Goal: Information Seeking & Learning: Learn about a topic

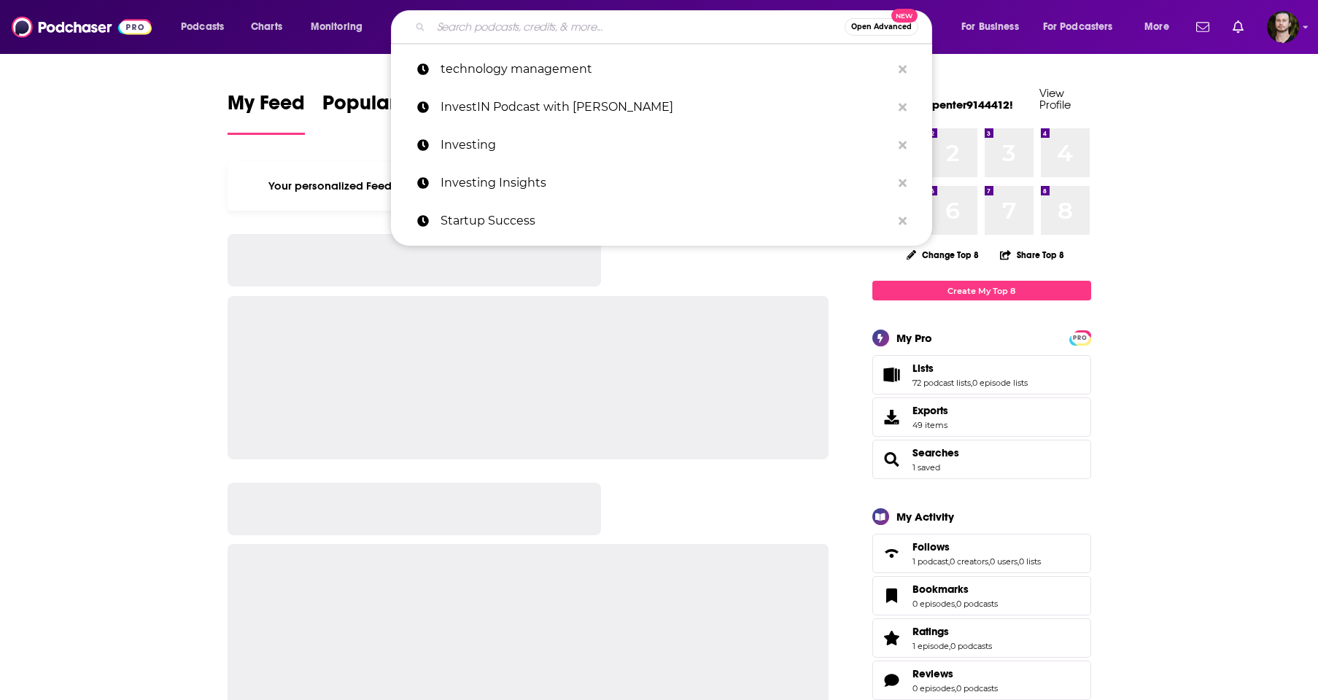
click at [652, 30] on input "Search podcasts, credits, & more..." at bounding box center [638, 26] width 414 height 23
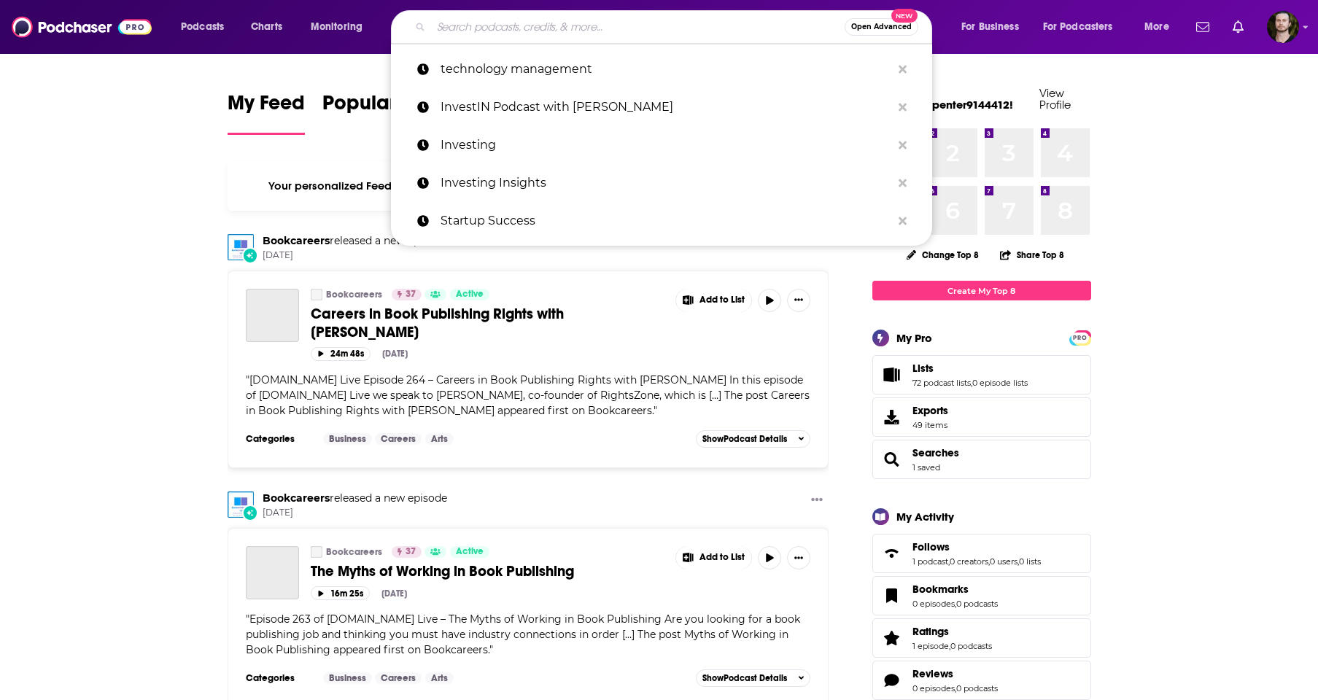
paste input "[PERSON_NAME] Health Podcast"
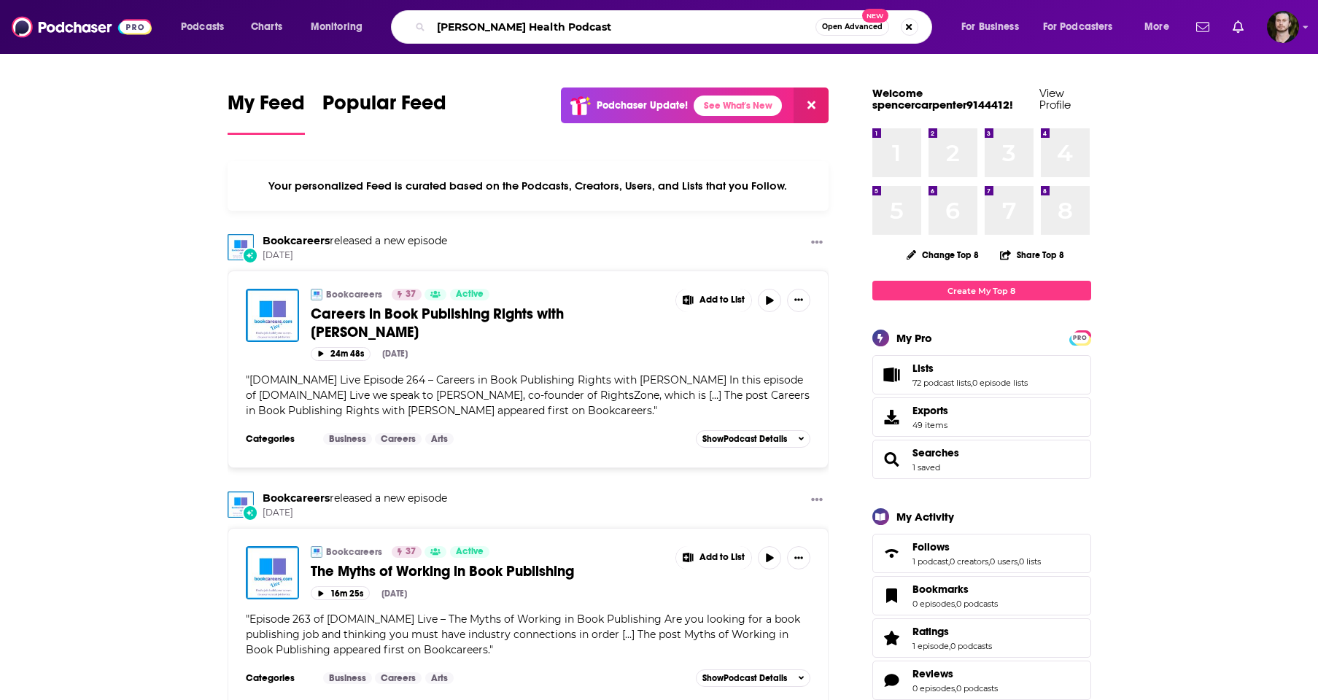
type input "[PERSON_NAME] Health Podcast"
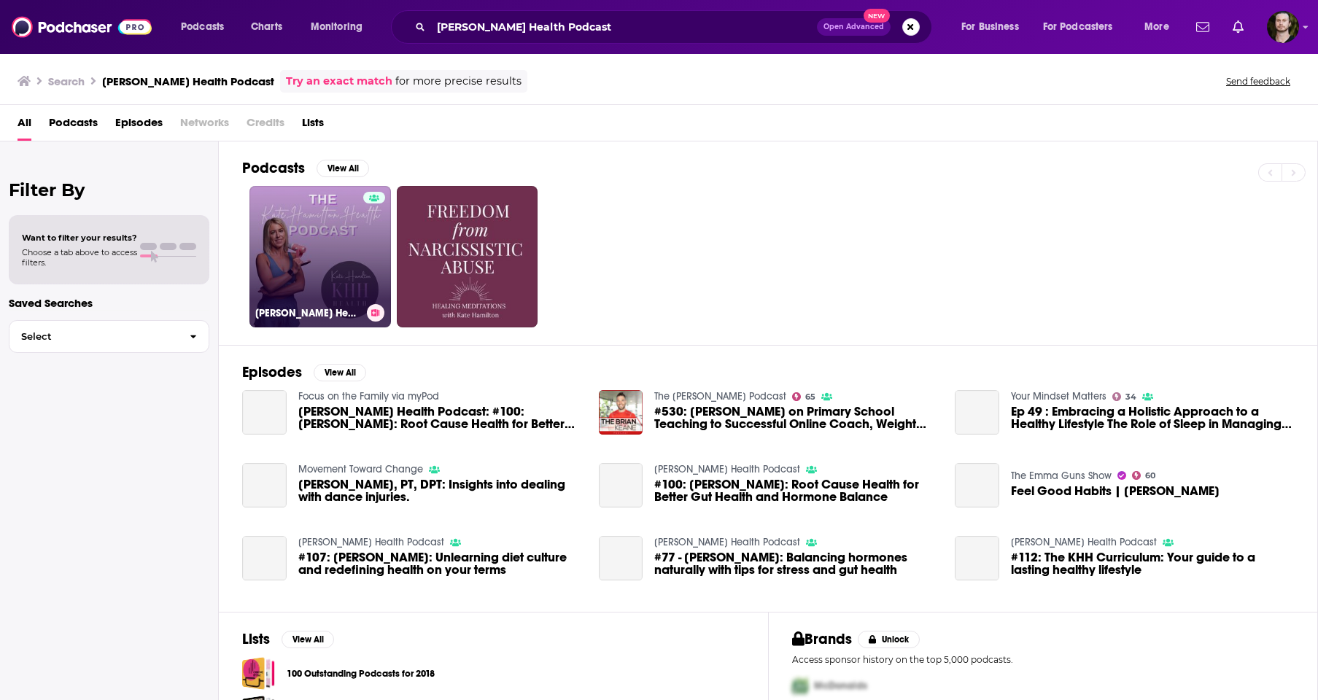
click at [356, 258] on link "[PERSON_NAME] Health Podcast" at bounding box center [321, 257] width 142 height 142
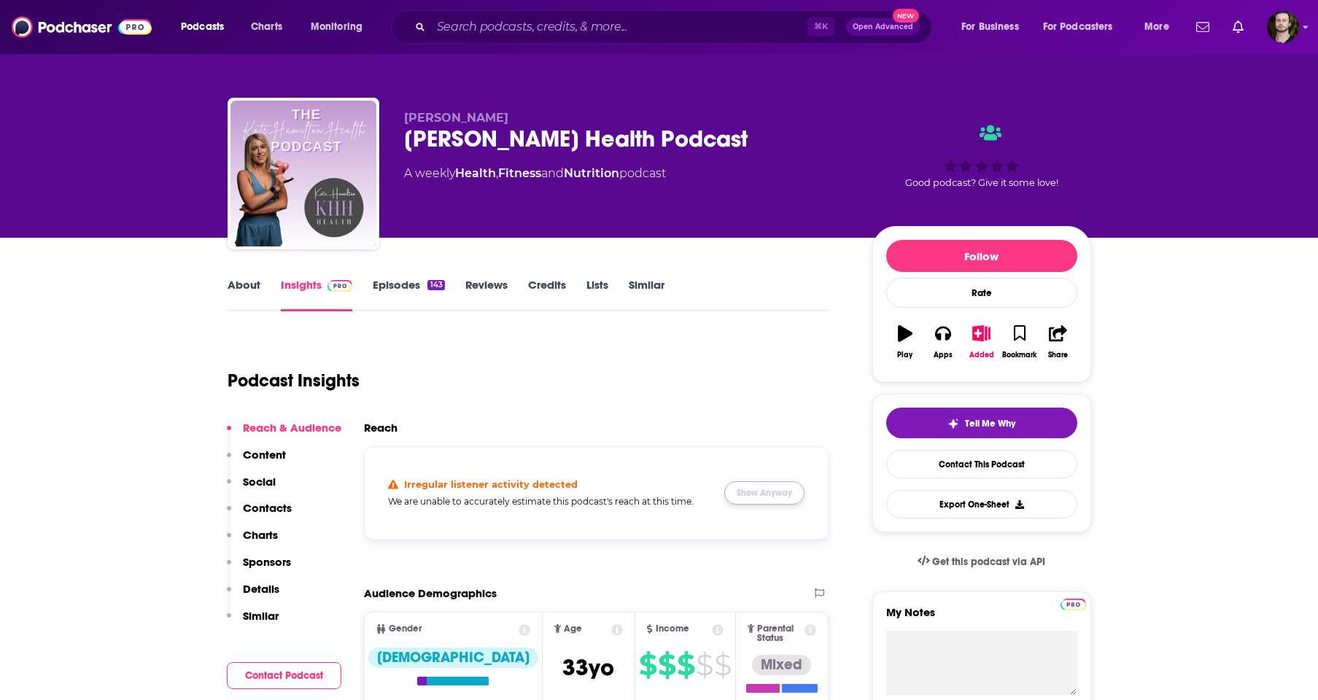
click at [768, 490] on button "Show Anyway" at bounding box center [765, 493] width 80 height 23
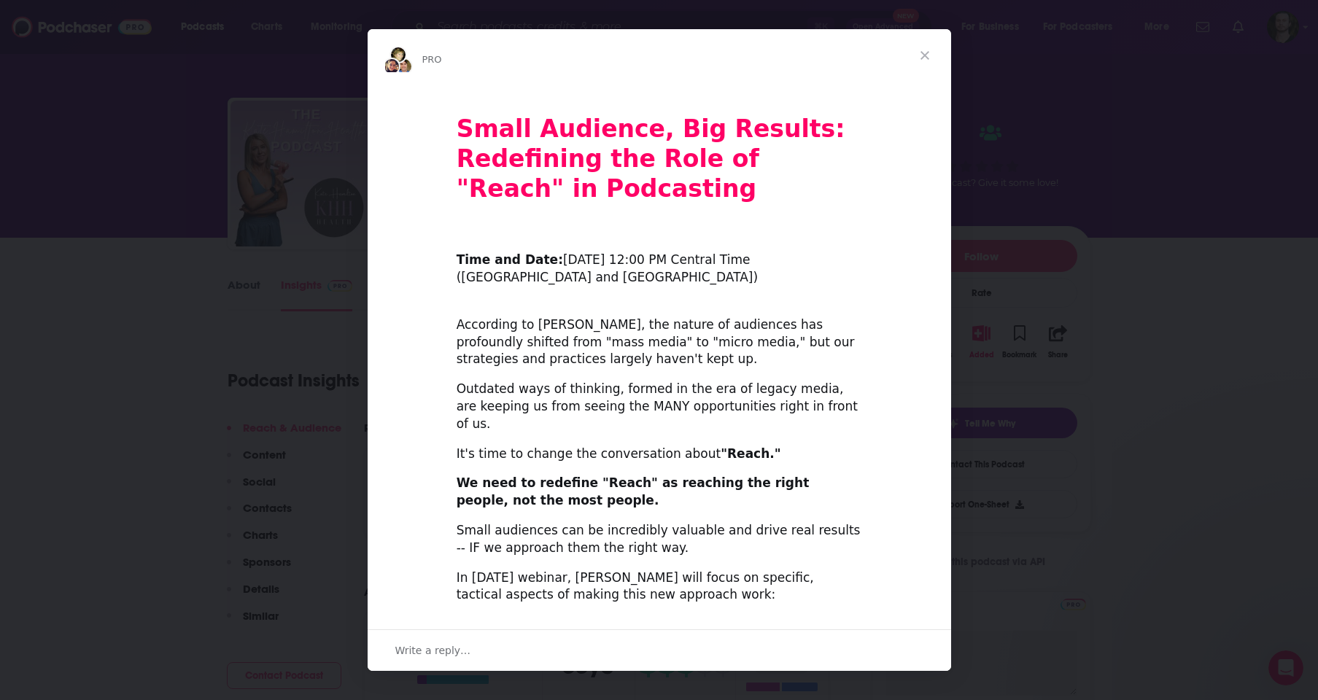
click at [926, 47] on span "Close" at bounding box center [925, 55] width 53 height 53
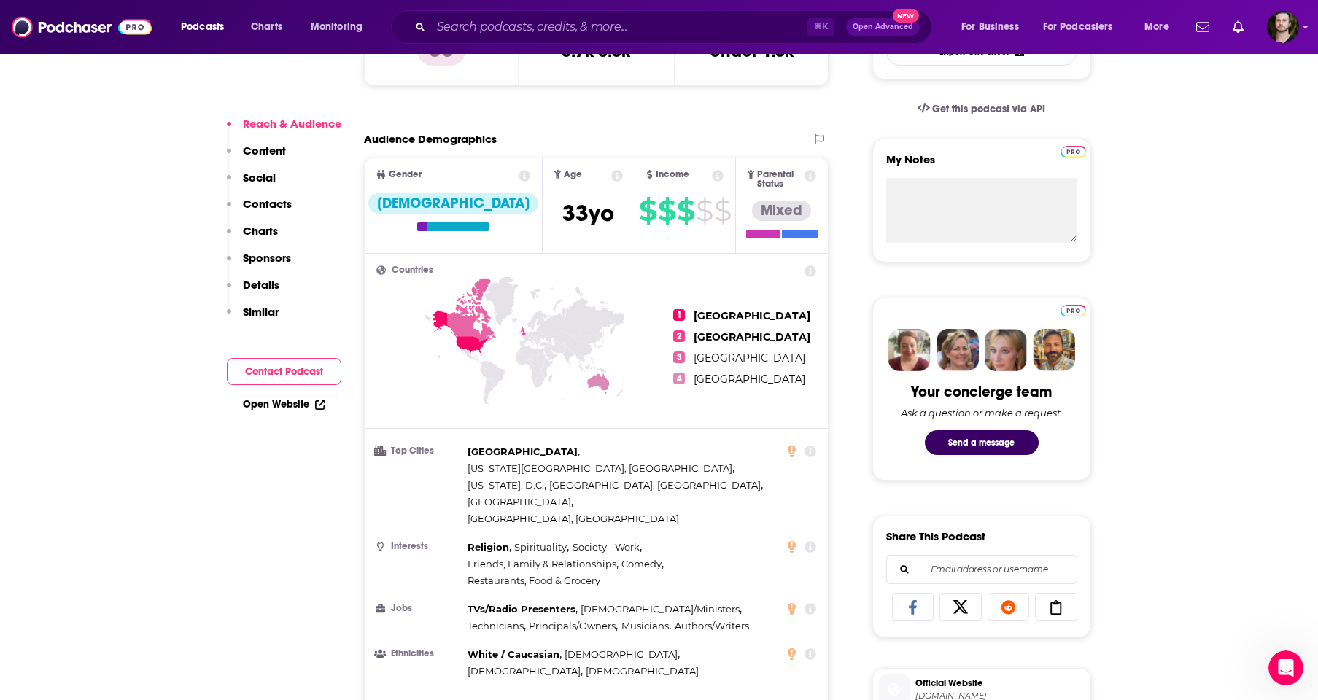
scroll to position [456, 0]
